Goal: Check status: Check status

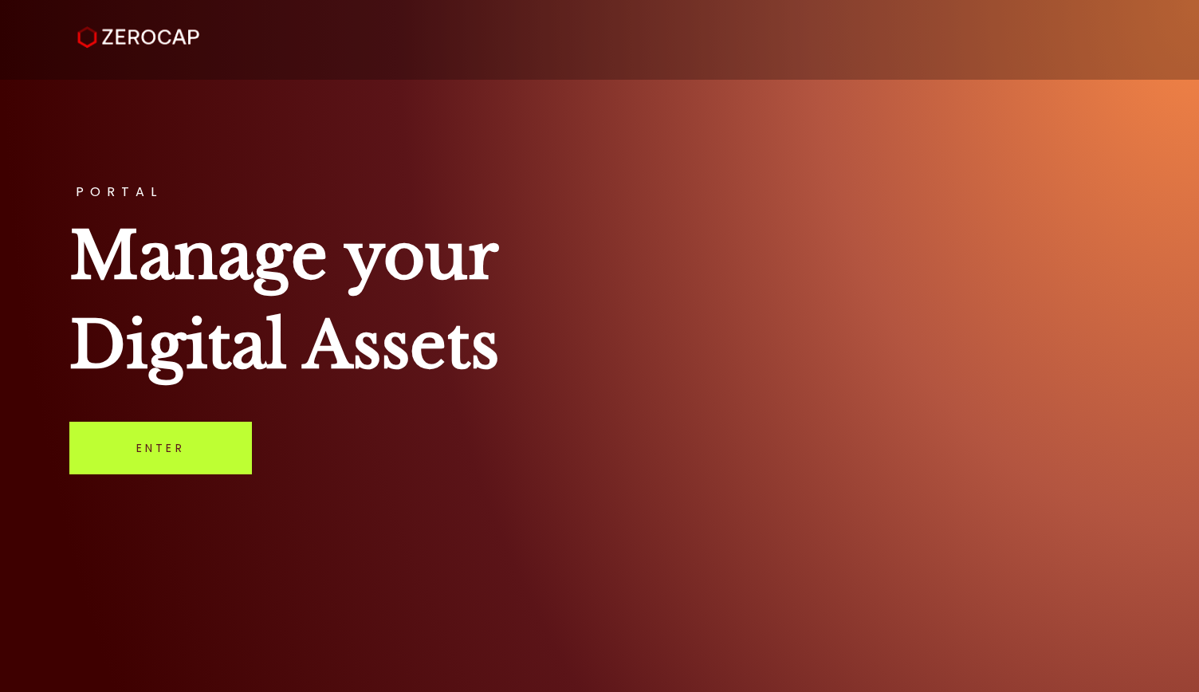
click at [201, 453] on link "Enter" at bounding box center [160, 448] width 182 height 53
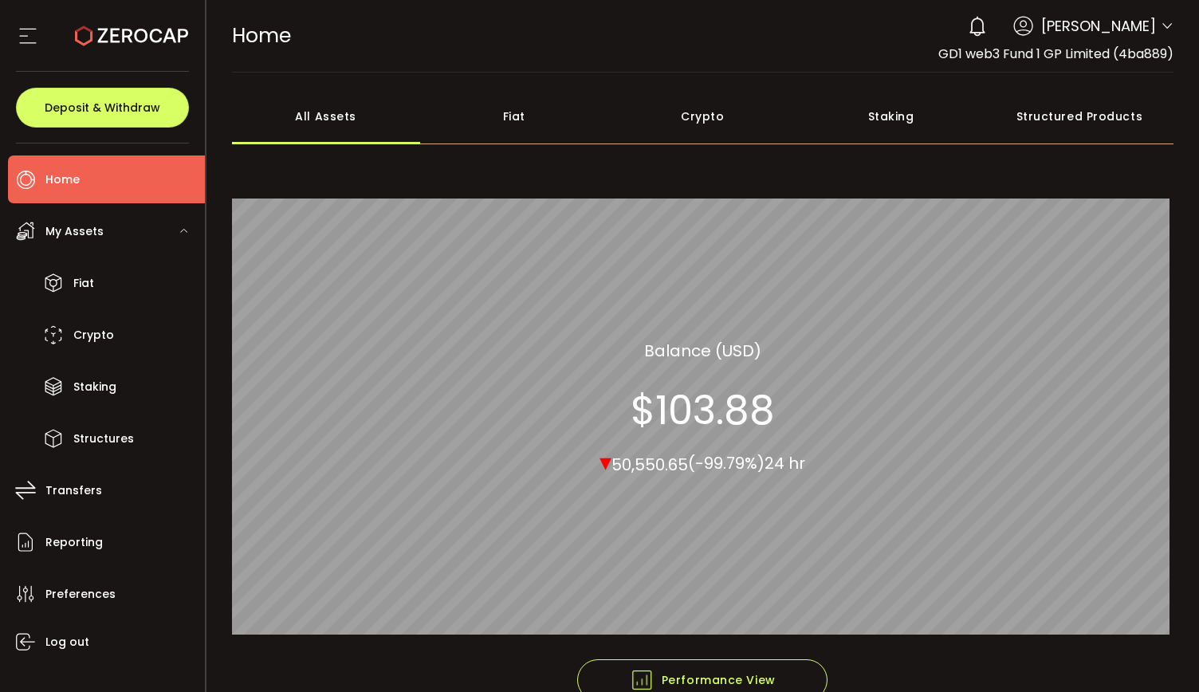
scroll to position [10, 0]
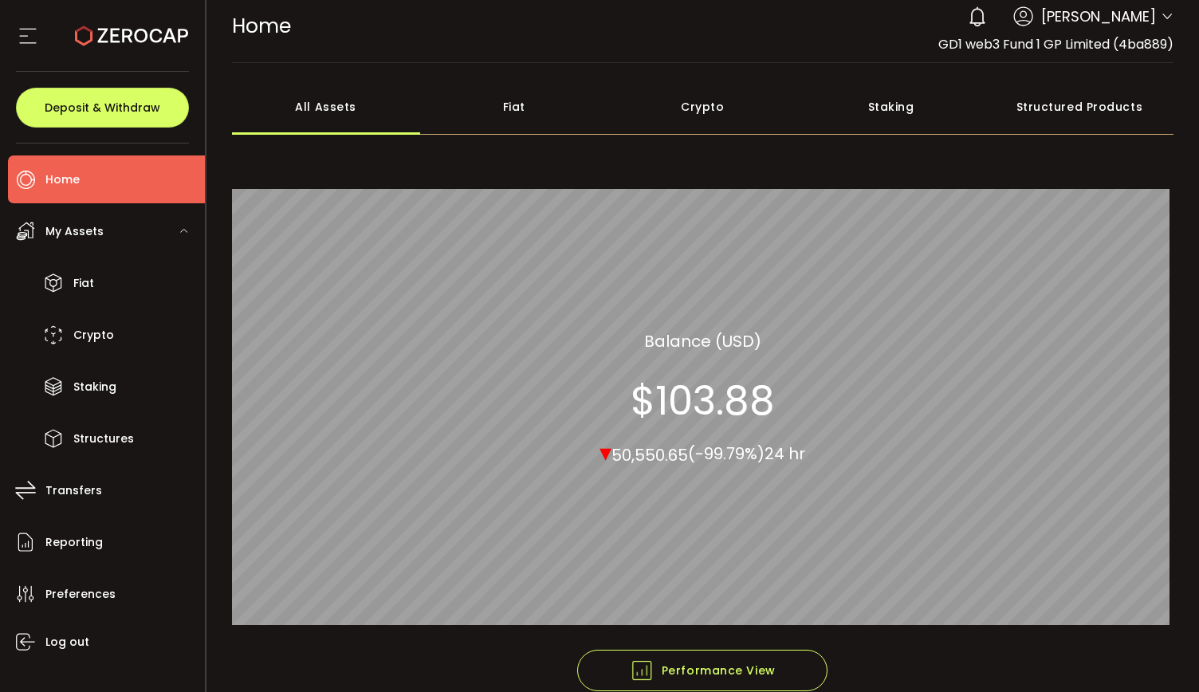
click at [684, 111] on div "Crypto" at bounding box center [702, 107] width 188 height 56
click at [273, 108] on div "All Assets" at bounding box center [326, 107] width 188 height 56
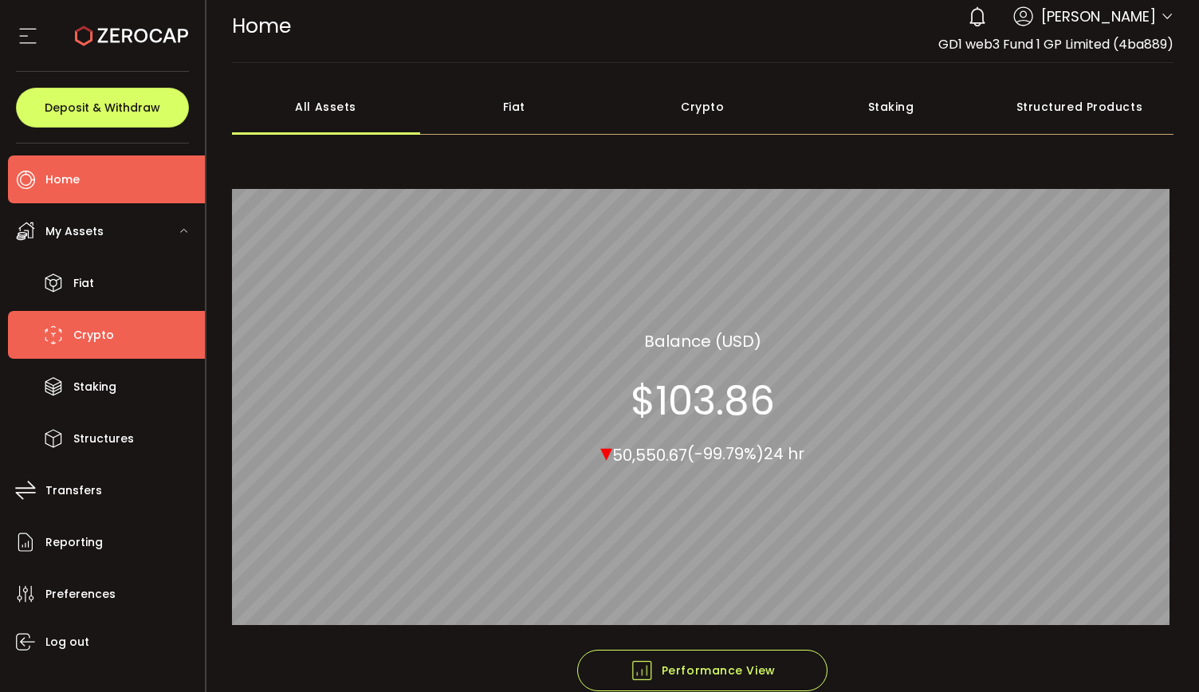
click at [100, 333] on span "Crypto" at bounding box center [93, 335] width 41 height 23
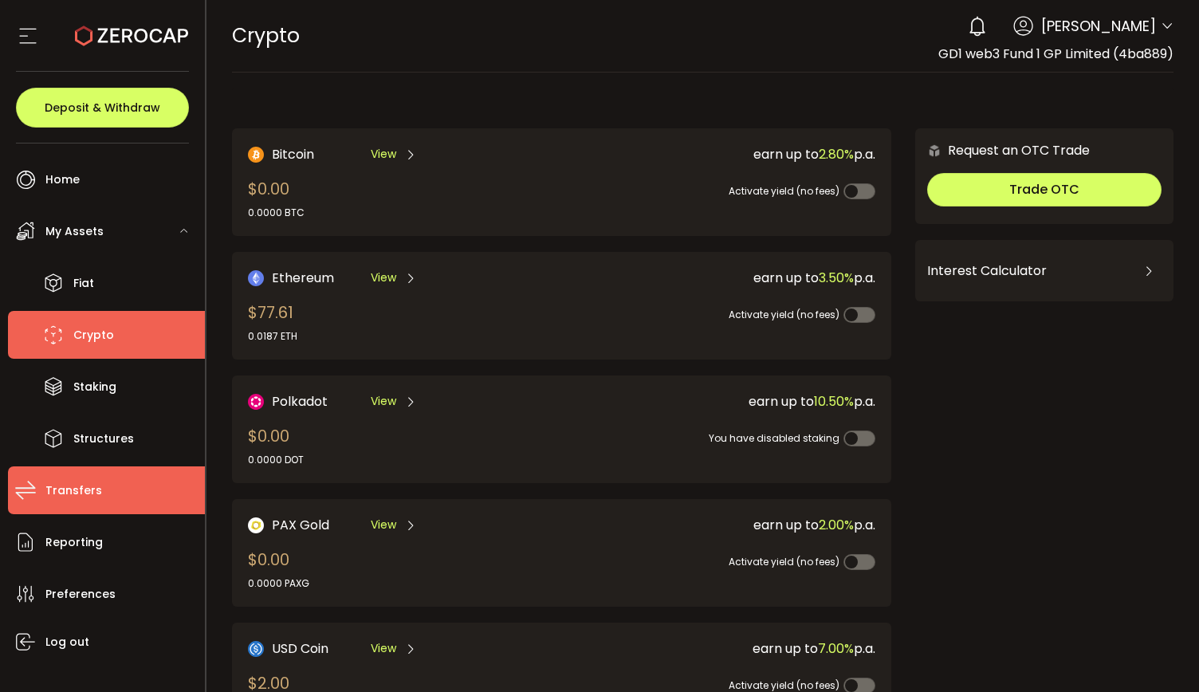
click at [73, 490] on span "Transfers" at bounding box center [73, 490] width 57 height 23
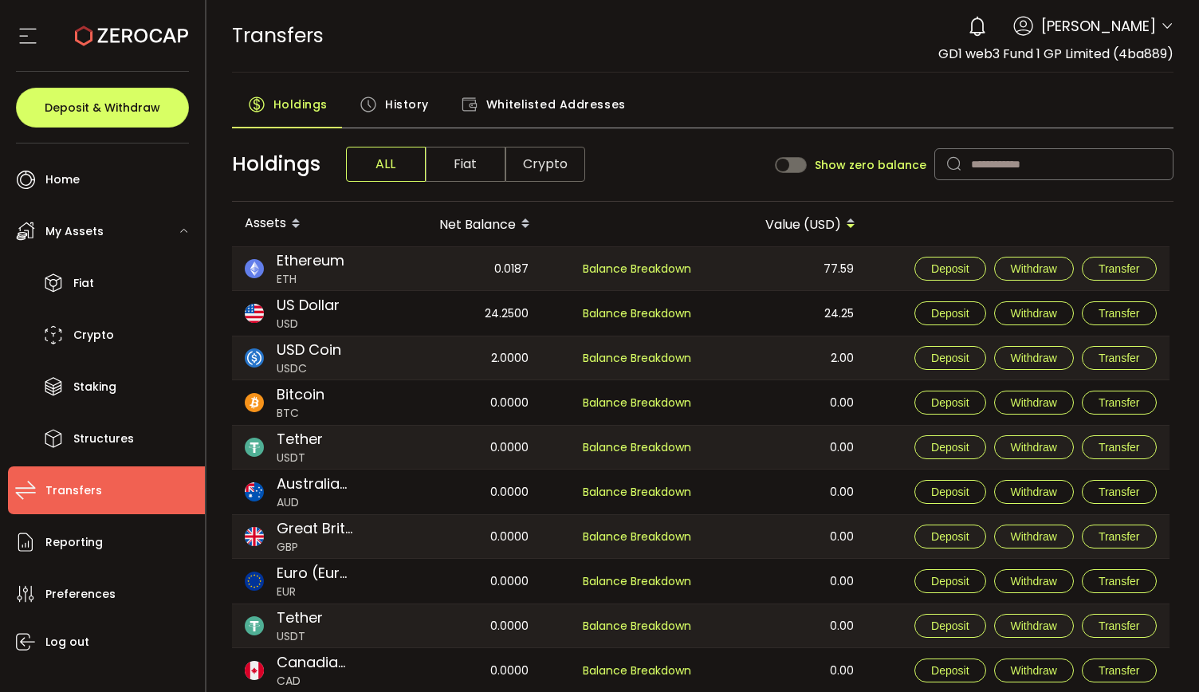
click at [412, 92] on span "History" at bounding box center [407, 104] width 44 height 32
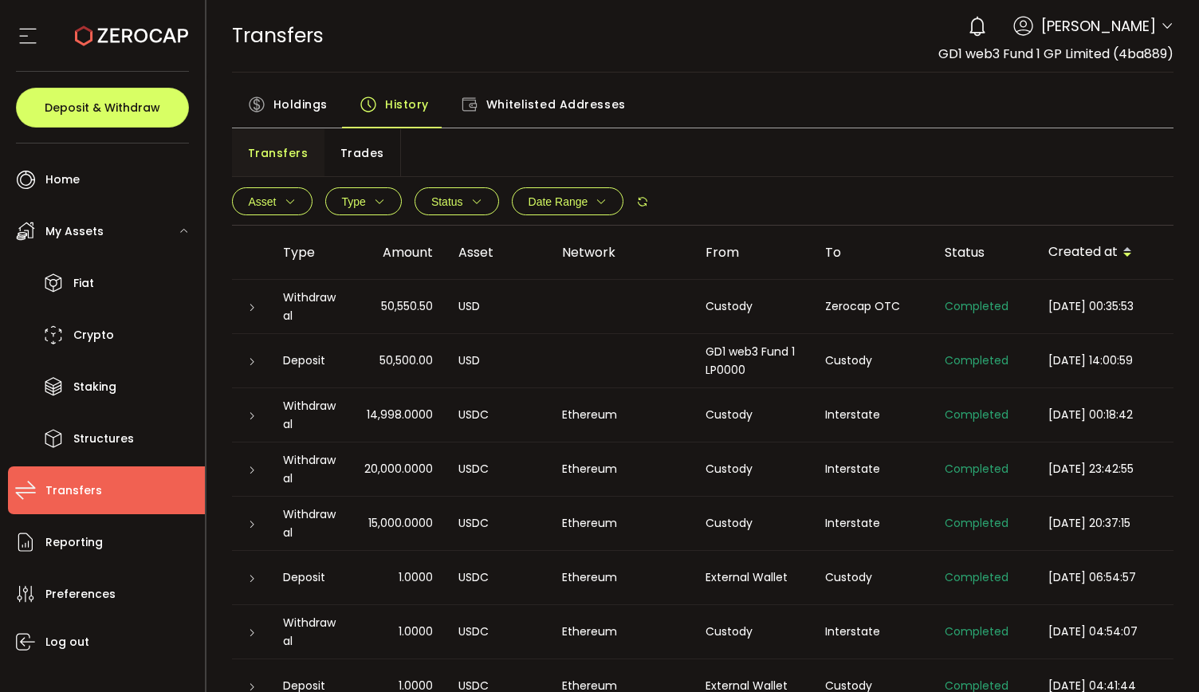
click at [250, 308] on icon at bounding box center [252, 308] width 10 height 10
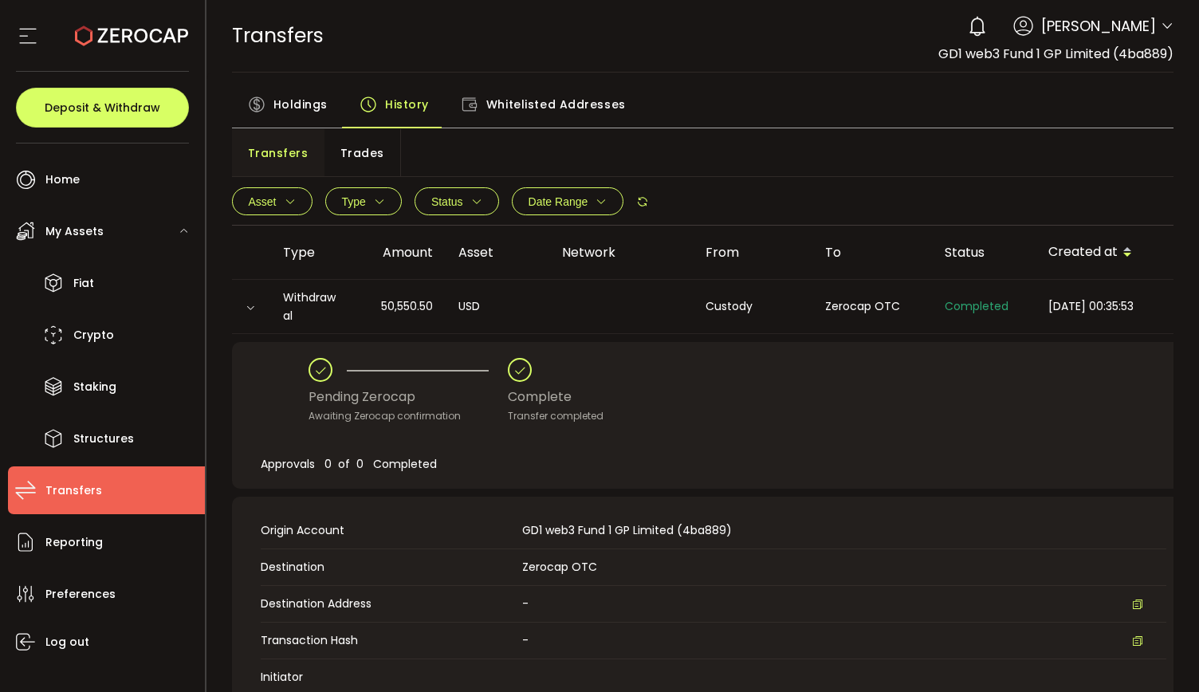
click at [250, 308] on icon at bounding box center [250, 308] width 10 height 10
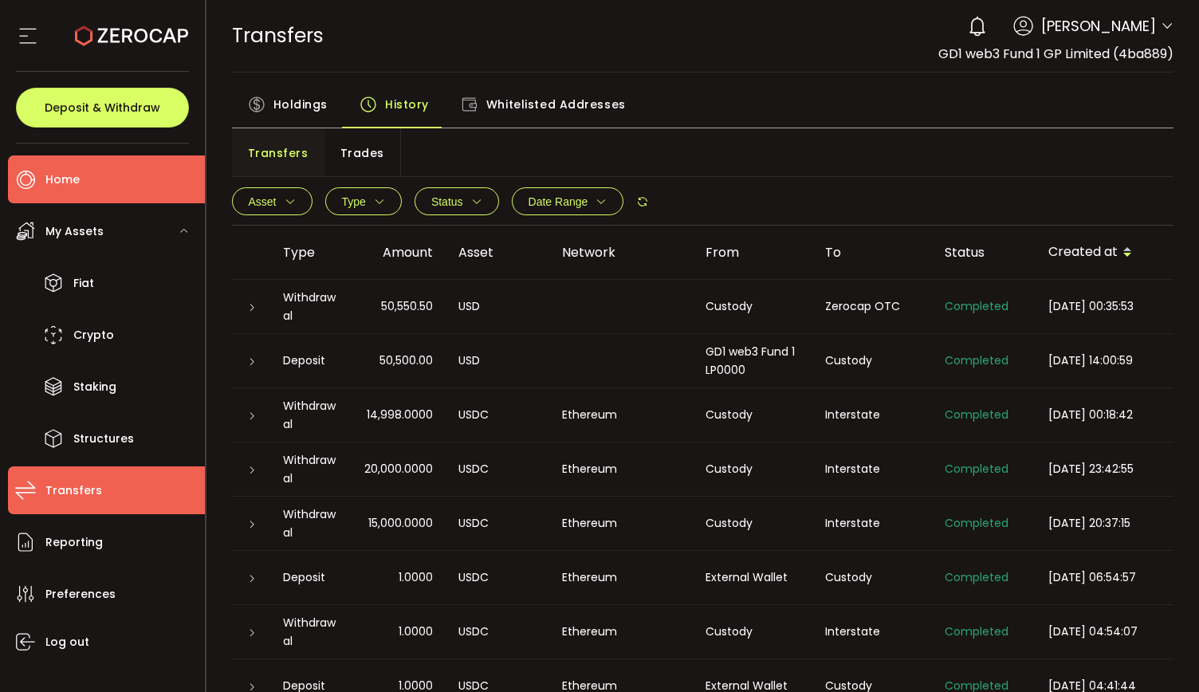
click at [81, 181] on li "Home" at bounding box center [106, 179] width 197 height 48
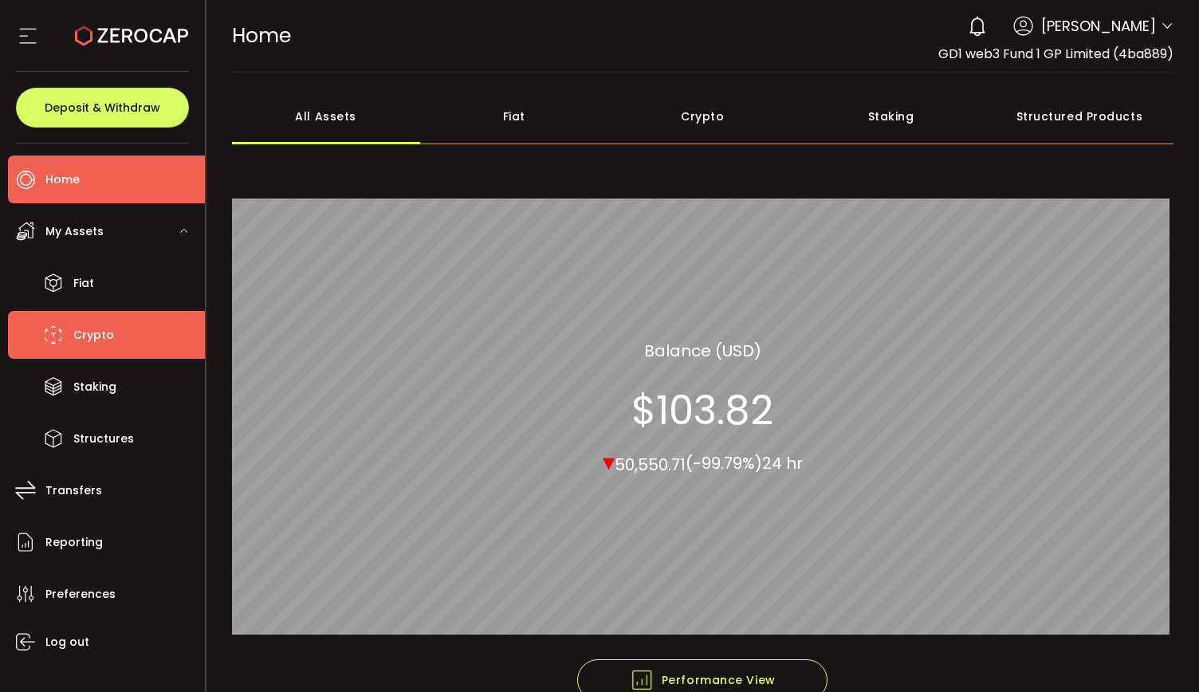
click at [127, 346] on li "Crypto" at bounding box center [106, 335] width 197 height 48
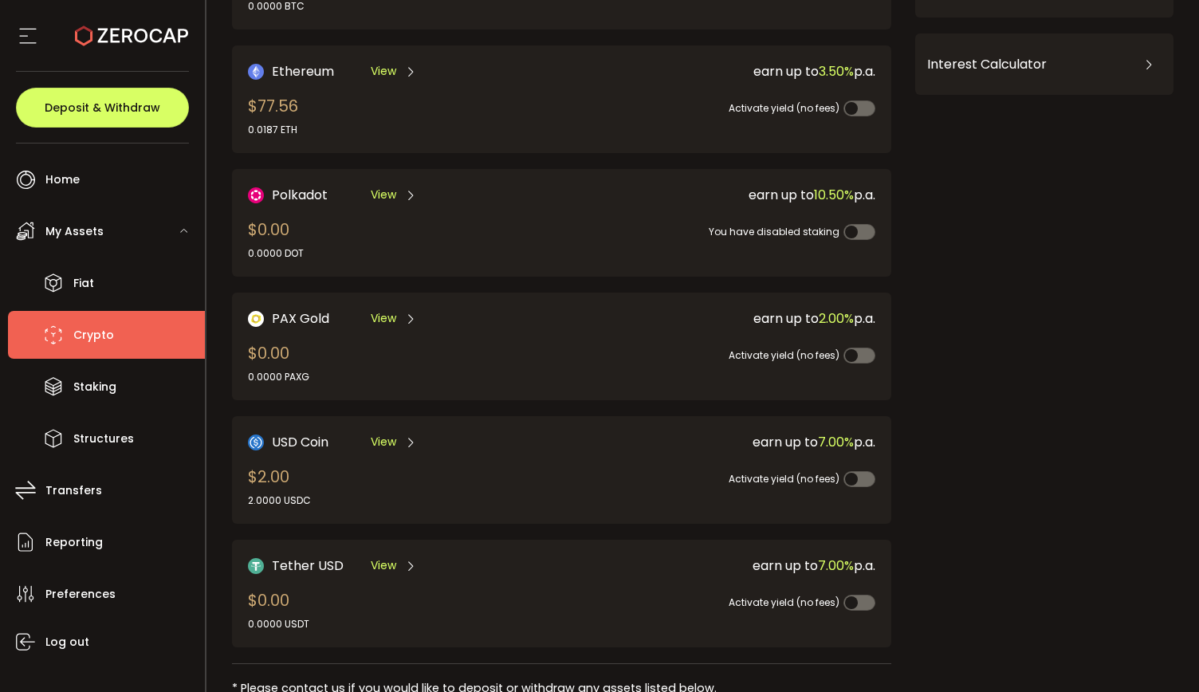
scroll to position [207, 0]
